Goal: Information Seeking & Learning: Learn about a topic

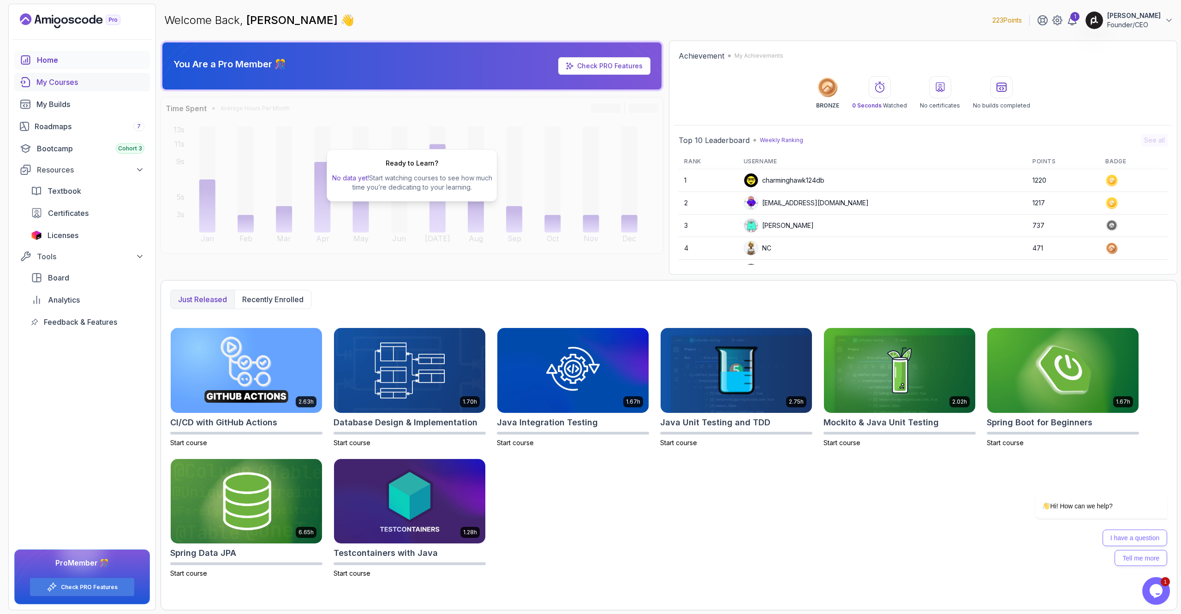
click at [65, 79] on div "My Courses" at bounding box center [90, 82] width 108 height 11
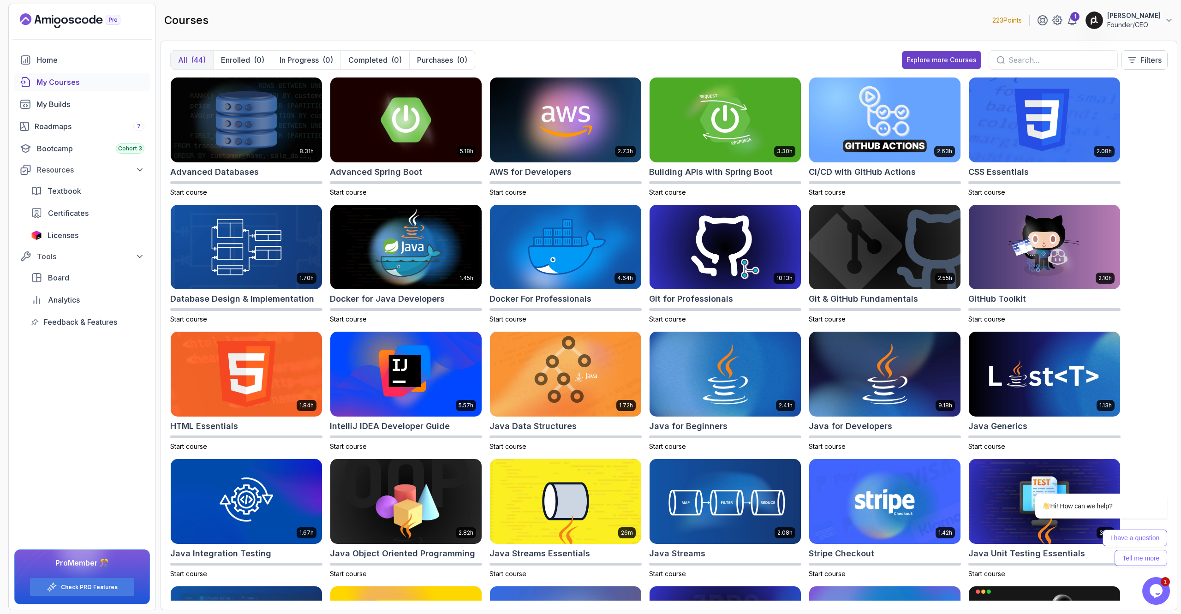
click at [1038, 64] on input "text" at bounding box center [1058, 59] width 101 height 11
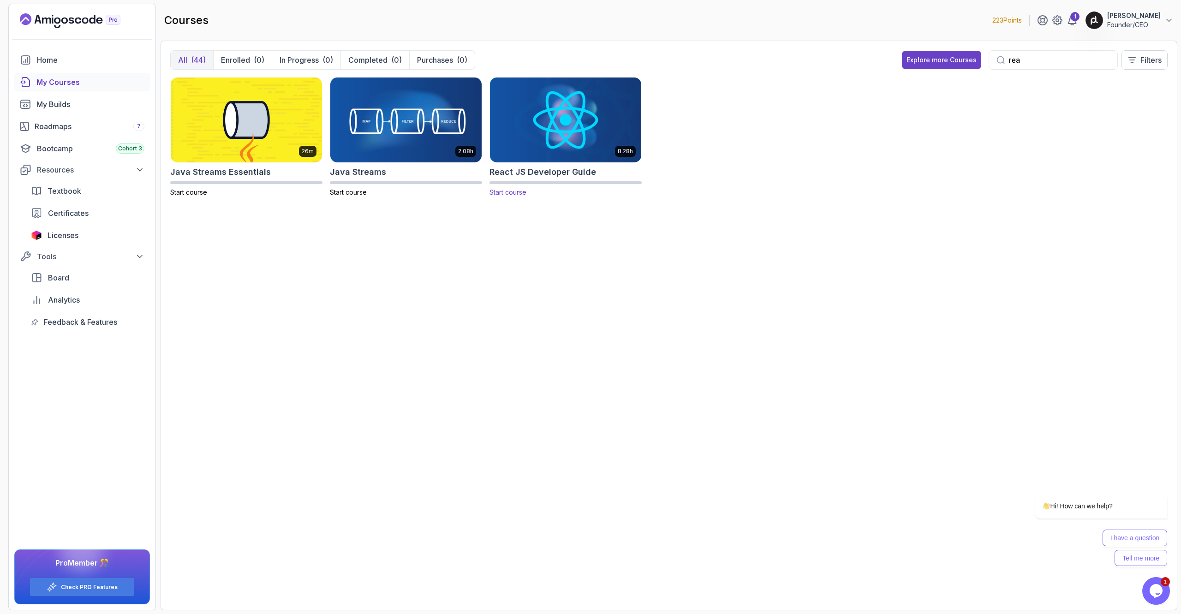
type input "rea"
click at [559, 131] on img at bounding box center [565, 119] width 159 height 89
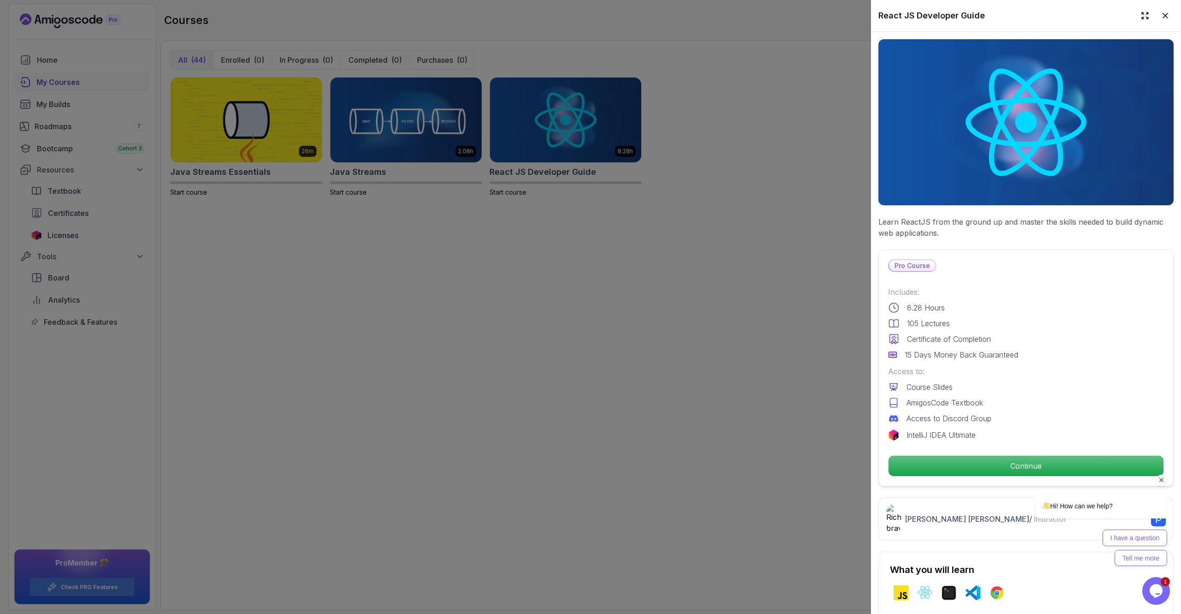
click at [1020, 466] on div "Hi! How can we help? I have a question Tell me more" at bounding box center [1089, 489] width 166 height 162
click at [1020, 465] on div "Hi! How can we help? I have a question Tell me more" at bounding box center [1089, 489] width 166 height 162
click at [1023, 474] on div "Hi! How can we help? I have a question Tell me more" at bounding box center [1089, 518] width 156 height 95
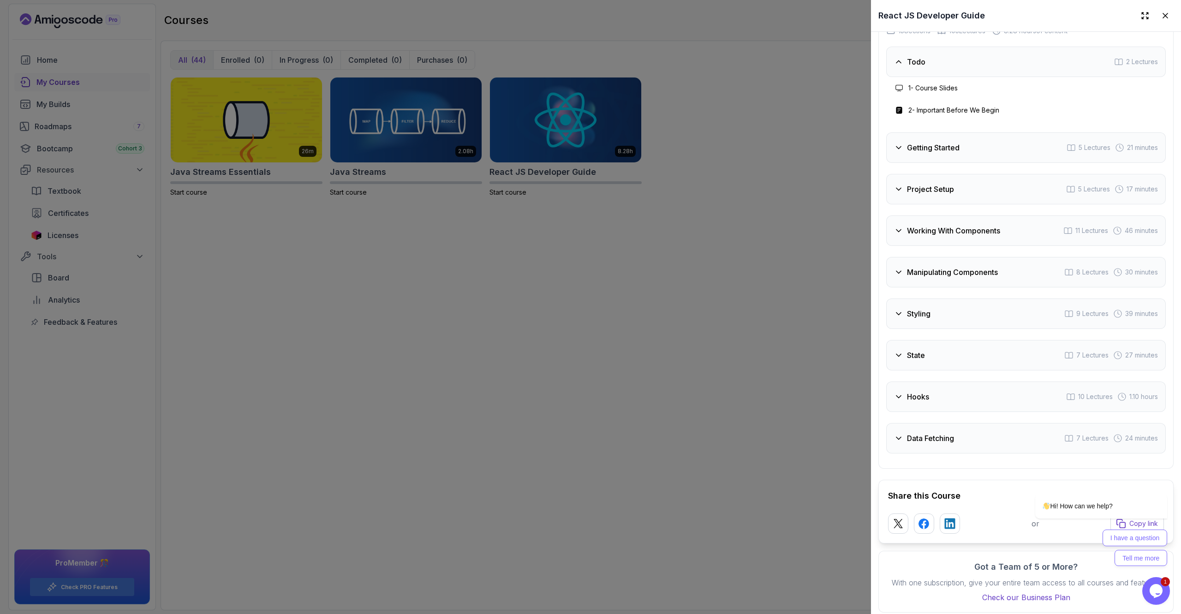
scroll to position [1634, 0]
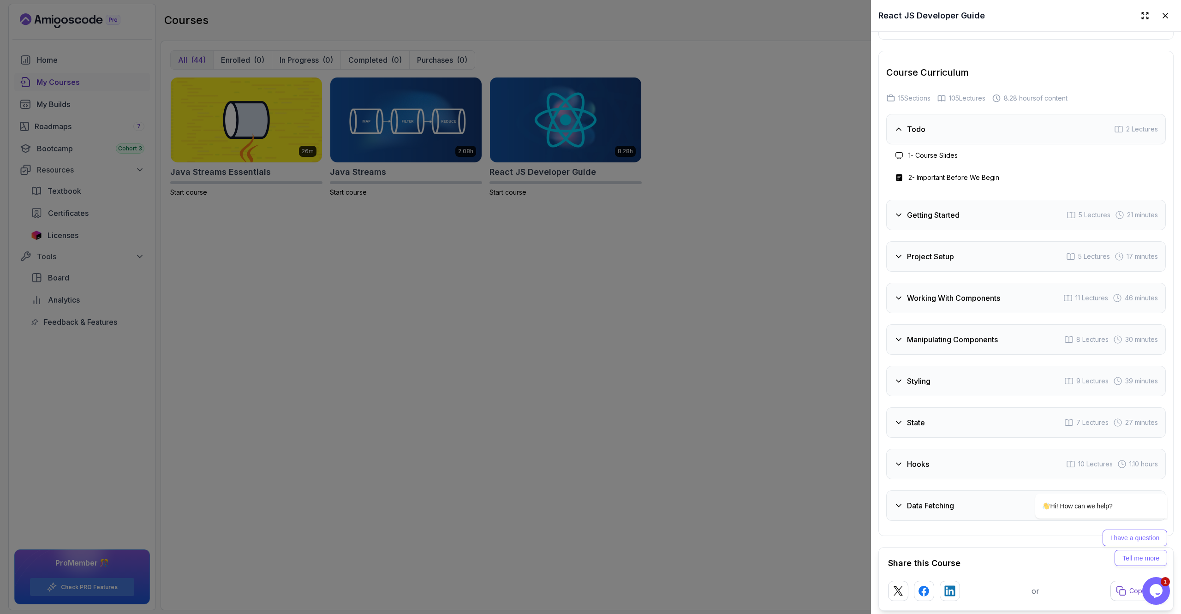
click at [930, 209] on h3 "Getting Started" at bounding box center [933, 214] width 53 height 11
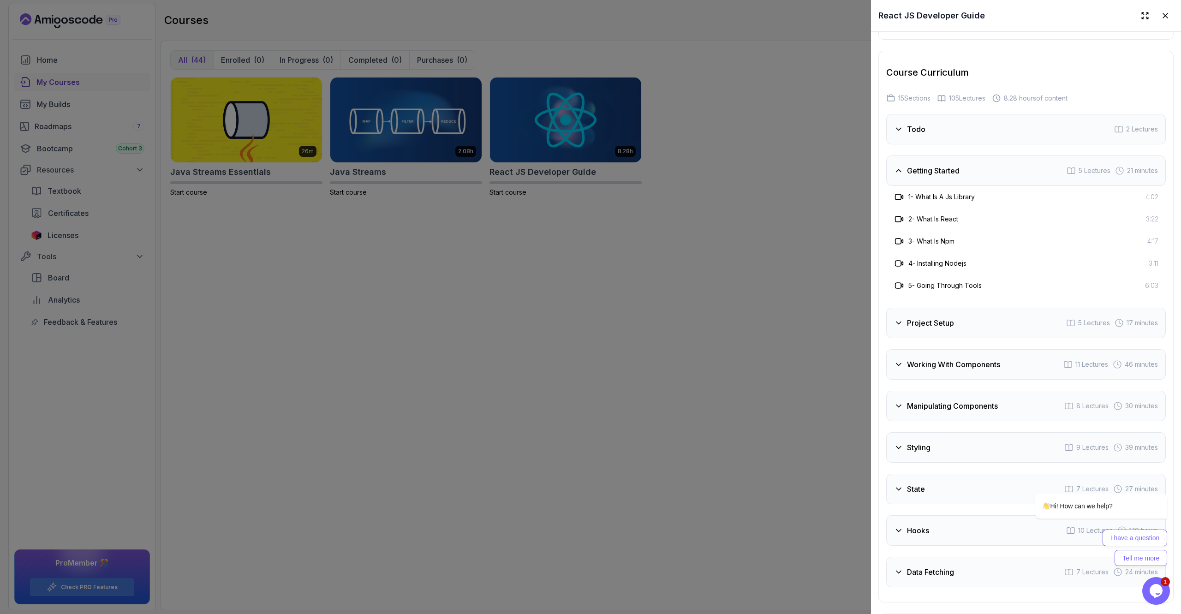
click at [940, 215] on h3 "2 - What Is React" at bounding box center [933, 219] width 50 height 9
click at [899, 215] on icon at bounding box center [899, 219] width 9 height 9
click at [1157, 215] on span "3:22" at bounding box center [1152, 219] width 12 height 9
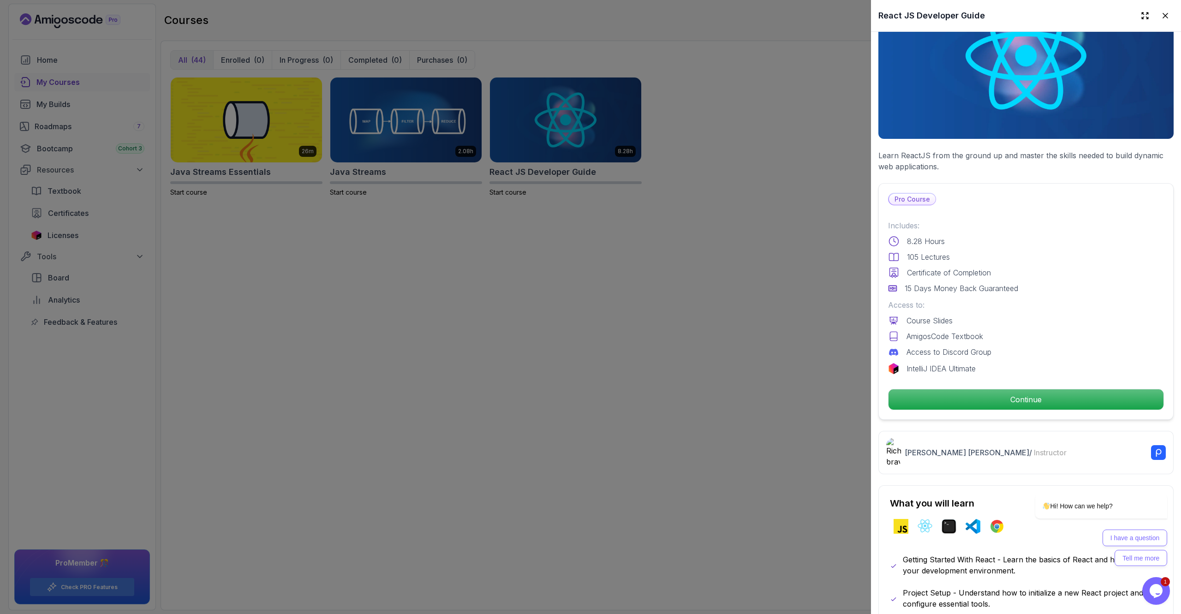
scroll to position [0, 0]
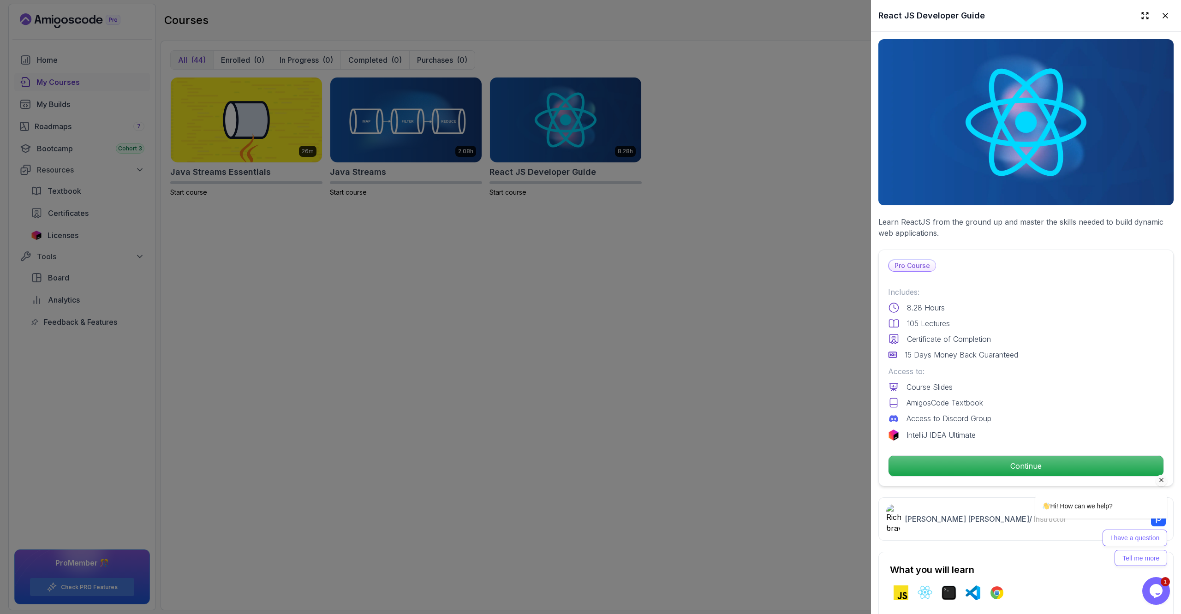
click at [1020, 473] on div "Hi! How can we help? I have a question Tell me more" at bounding box center [1089, 518] width 156 height 95
click at [1026, 467] on div "Hi! How can we help? I have a question Tell me more" at bounding box center [1089, 489] width 166 height 162
drag, startPoint x: 1026, startPoint y: 467, endPoint x: 1027, endPoint y: 441, distance: 25.9
click at [1026, 467] on div "Hi! How can we help? I have a question Tell me more" at bounding box center [1089, 489] width 166 height 162
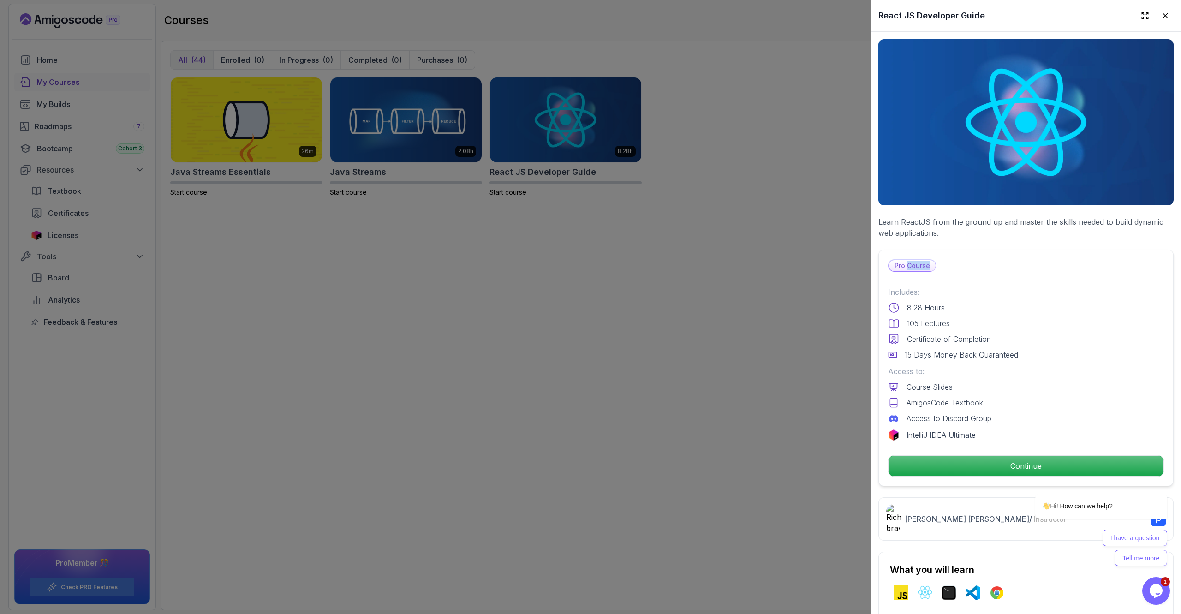
drag, startPoint x: 916, startPoint y: 266, endPoint x: 937, endPoint y: 272, distance: 22.5
click at [937, 272] on div "Pro Course" at bounding box center [1026, 265] width 276 height 12
drag, startPoint x: 920, startPoint y: 270, endPoint x: 919, endPoint y: 303, distance: 32.8
click at [920, 271] on p "Pro Course" at bounding box center [912, 265] width 47 height 11
drag, startPoint x: 919, startPoint y: 317, endPoint x: 942, endPoint y: 388, distance: 74.3
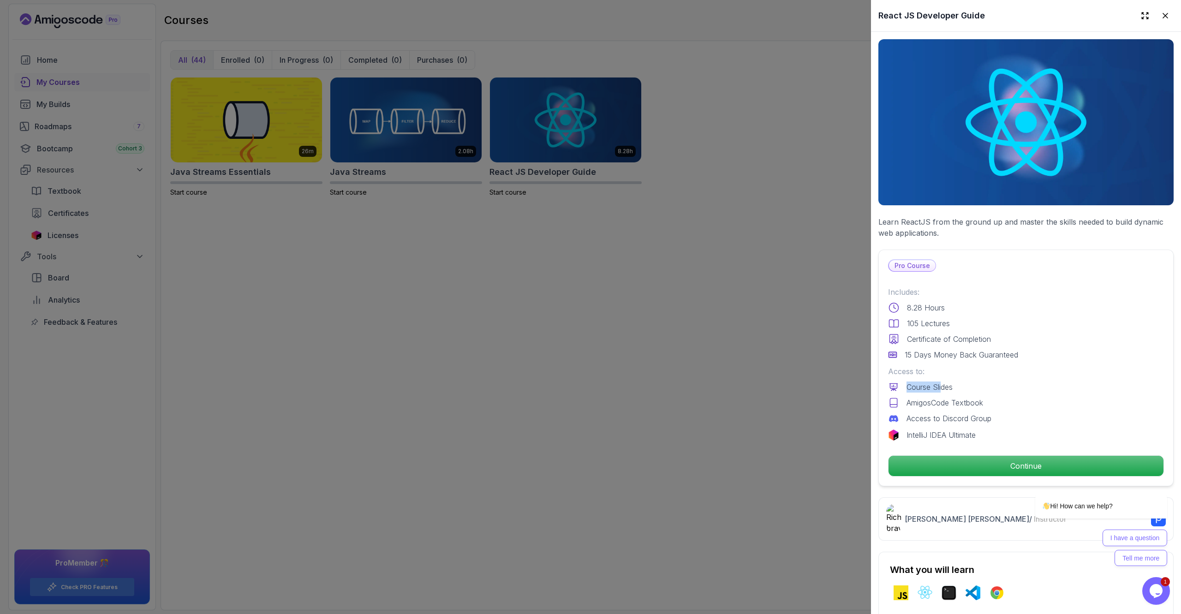
click at [942, 388] on div "Includes: 8.28 Hours 105 Lectures Certificate of Completion 15 Days Money Back …" at bounding box center [1026, 363] width 276 height 154
click at [1033, 465] on div "Hi! How can we help? I have a question Tell me more" at bounding box center [1089, 489] width 166 height 162
click at [1032, 465] on div "Hi! How can we help? I have a question Tell me more" at bounding box center [1089, 489] width 166 height 162
drag, startPoint x: 1054, startPoint y: 465, endPoint x: 1060, endPoint y: 466, distance: 5.6
click at [1060, 466] on div "Hi! How can we help? I have a question Tell me more" at bounding box center [1089, 489] width 166 height 162
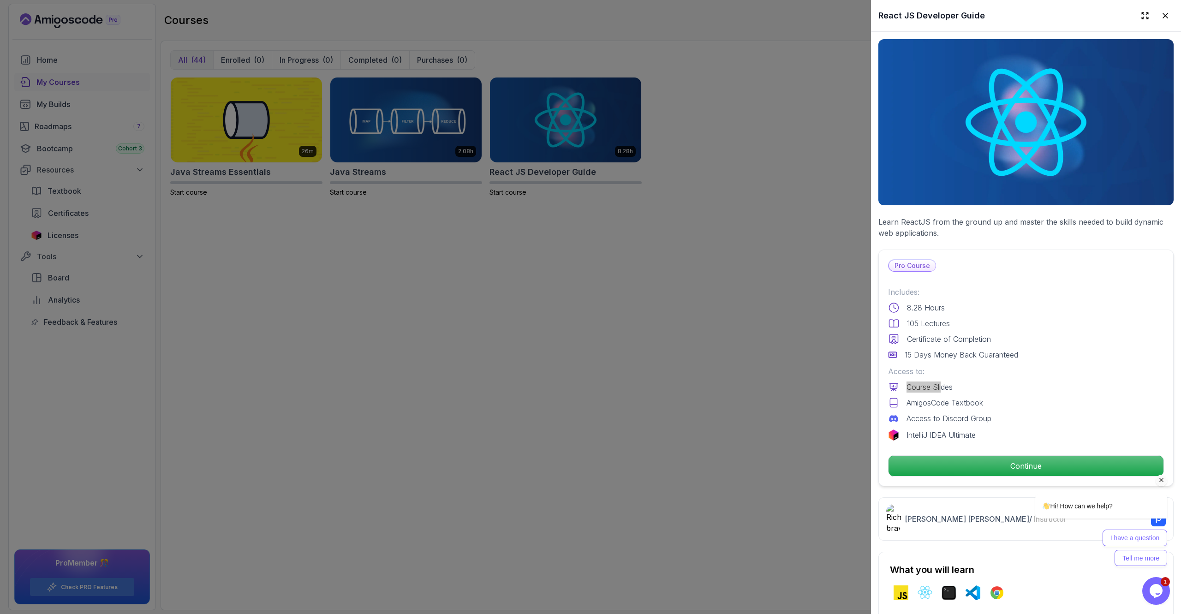
click at [1163, 480] on icon "Chat attention grabber" at bounding box center [1161, 480] width 8 height 8
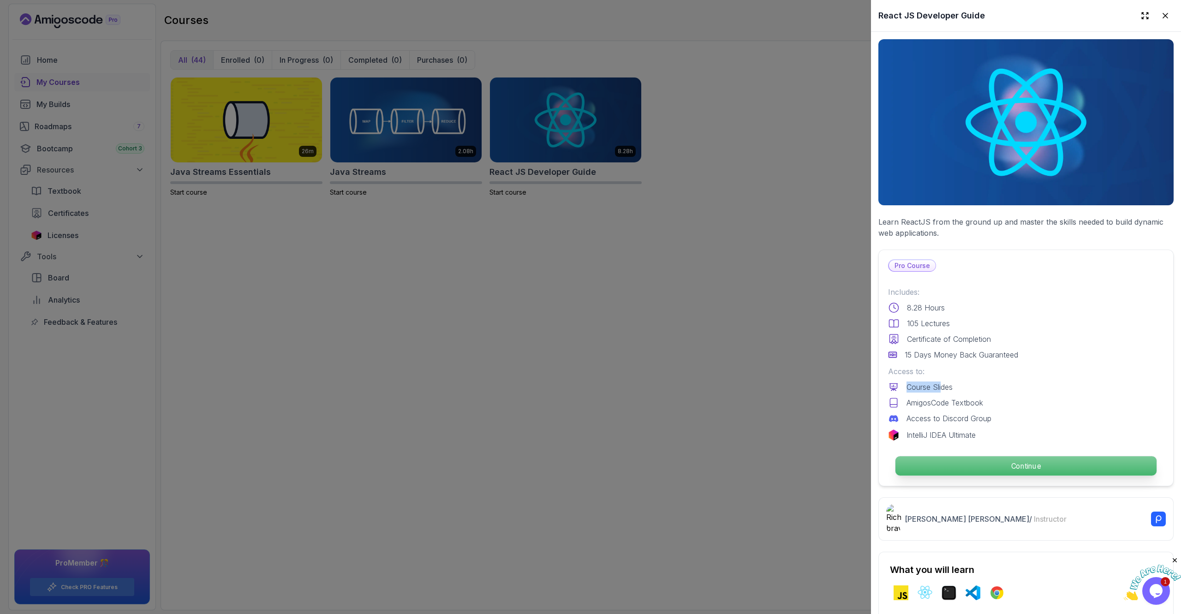
click at [1029, 470] on p "Continue" at bounding box center [1025, 465] width 261 height 19
click at [1022, 470] on html "223 Points 1 [PERSON_NAME] Founder/CEO Home My Courses My Builds Roadmaps 7 Boo…" at bounding box center [590, 307] width 1181 height 614
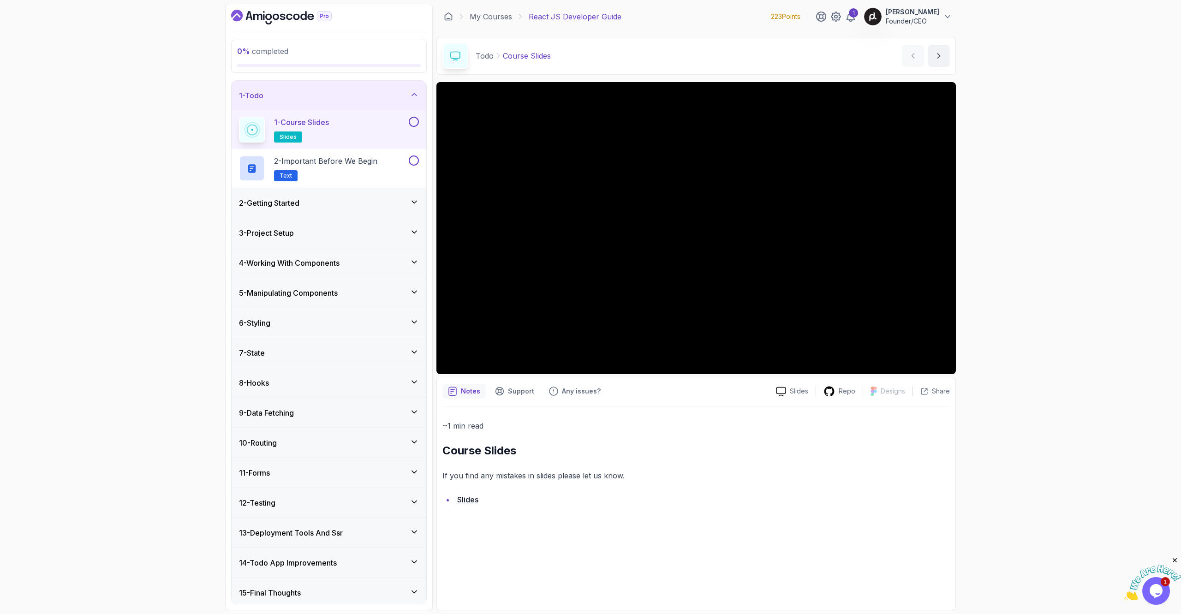
click at [273, 208] on h3 "2 - Getting Started" at bounding box center [269, 202] width 60 height 11
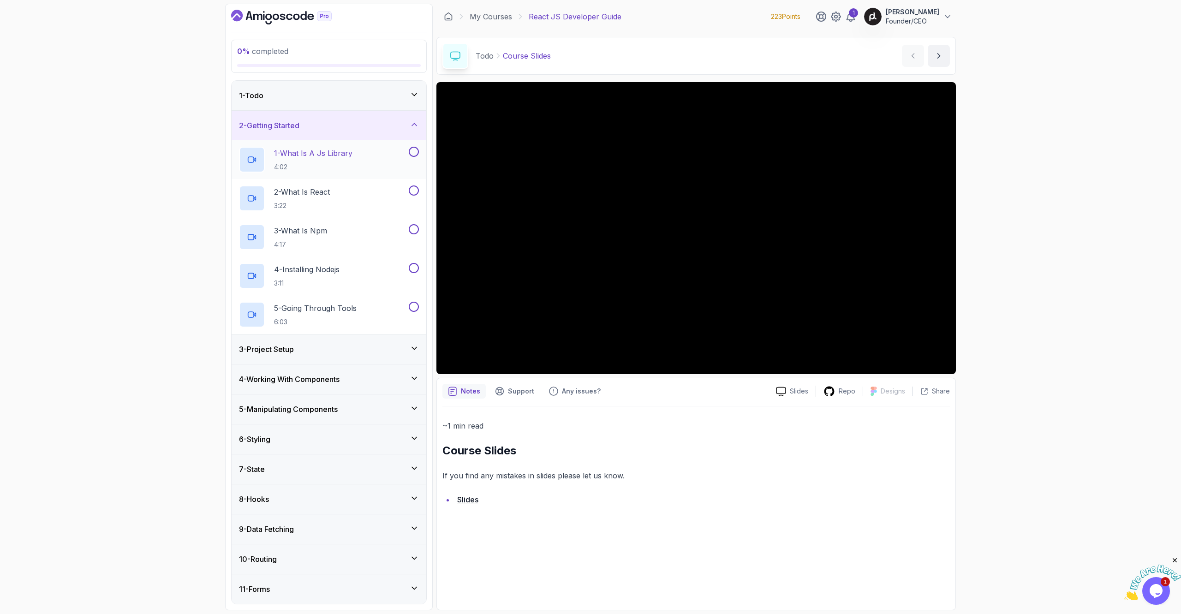
click at [347, 160] on h2 "1 - What Is A Js Library 4:02" at bounding box center [313, 160] width 78 height 24
